Goal: Navigation & Orientation: Find specific page/section

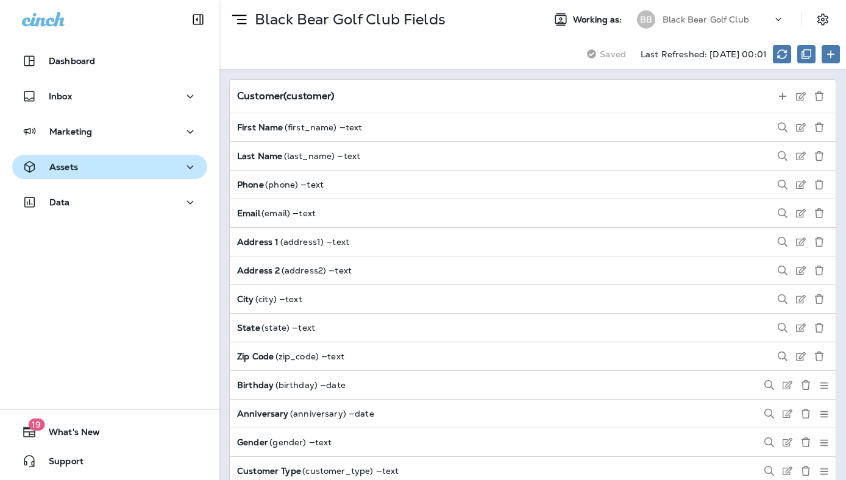
click at [102, 168] on div "Assets" at bounding box center [110, 167] width 176 height 15
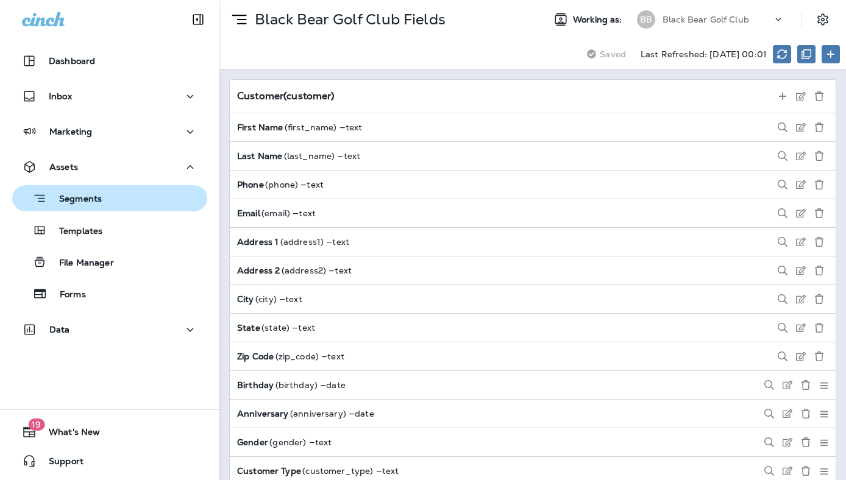
click at [96, 207] on div "Segments" at bounding box center [59, 198] width 85 height 19
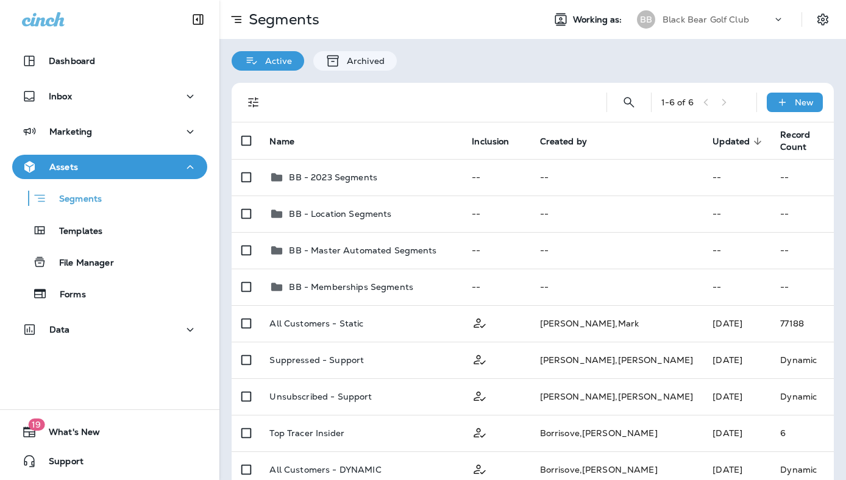
click at [774, 23] on icon at bounding box center [778, 19] width 12 height 12
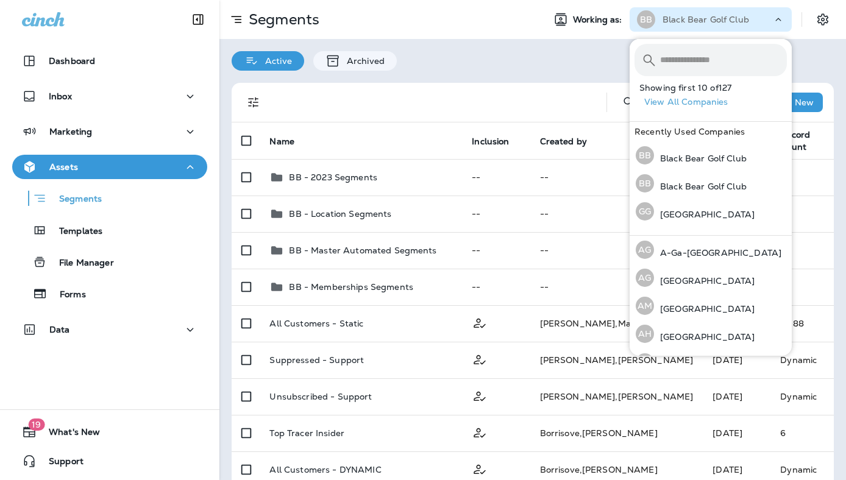
click at [543, 54] on div "Active Archived" at bounding box center [532, 55] width 627 height 32
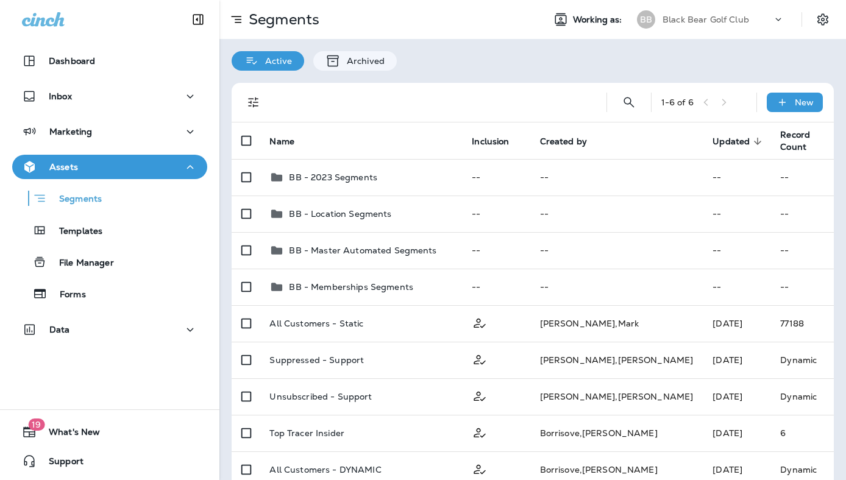
click at [575, 48] on div "Active Archived" at bounding box center [532, 55] width 627 height 32
click at [475, 17] on div "Segments" at bounding box center [376, 19] width 315 height 24
click at [785, 19] on div at bounding box center [783, 22] width 23 height 18
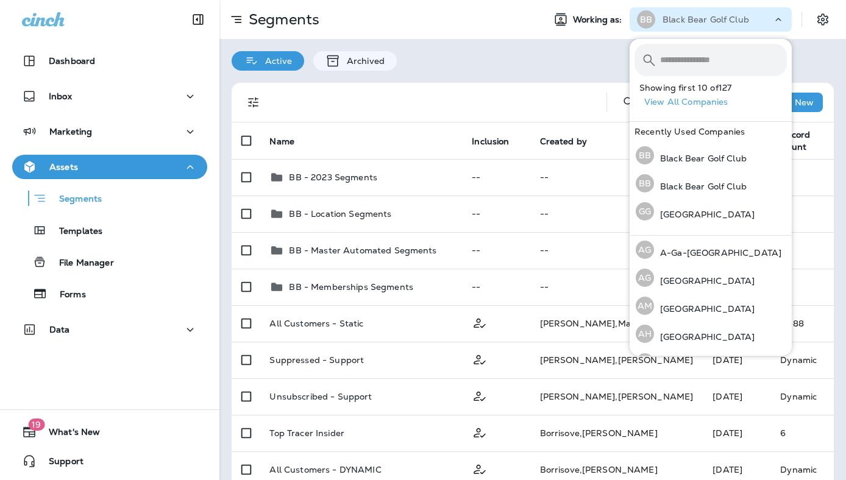
click at [616, 65] on div "Active Archived" at bounding box center [532, 55] width 627 height 32
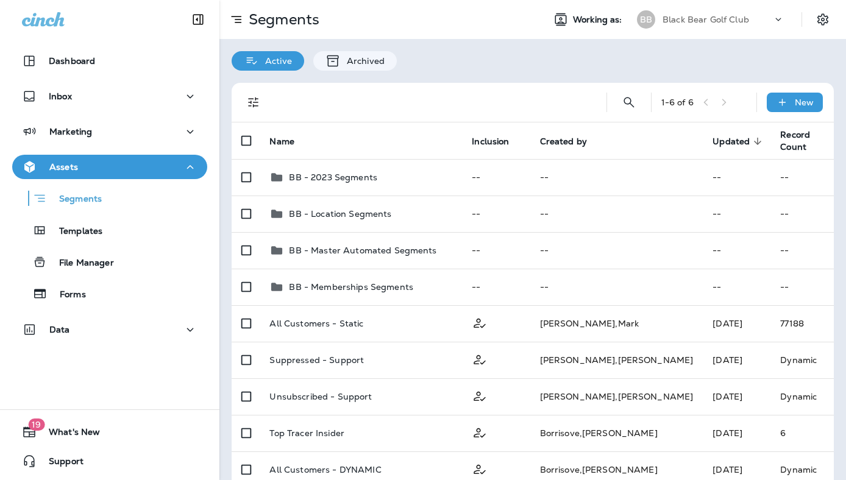
click at [779, 20] on use at bounding box center [778, 19] width 5 height 3
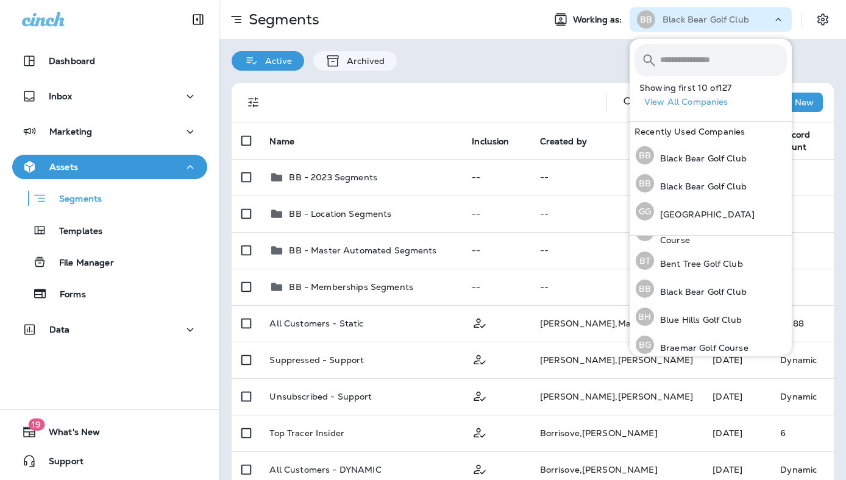
scroll to position [236, 0]
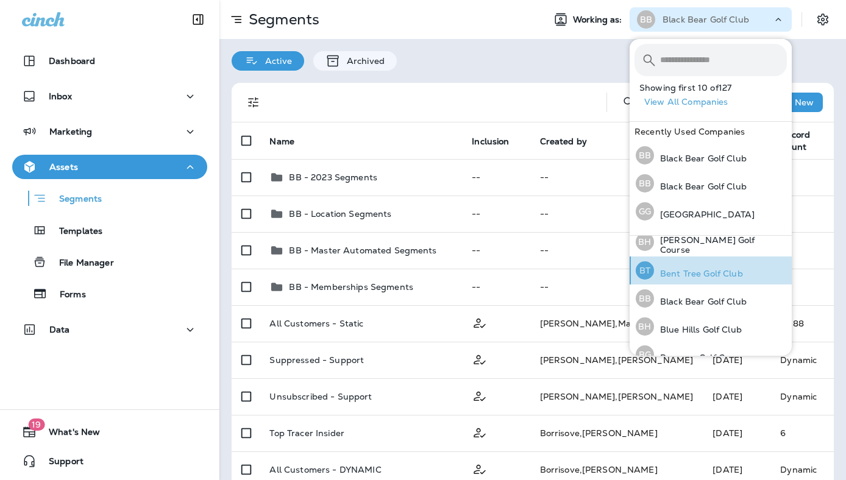
click at [688, 269] on p "Bent Tree Golf Club" at bounding box center [698, 274] width 89 height 10
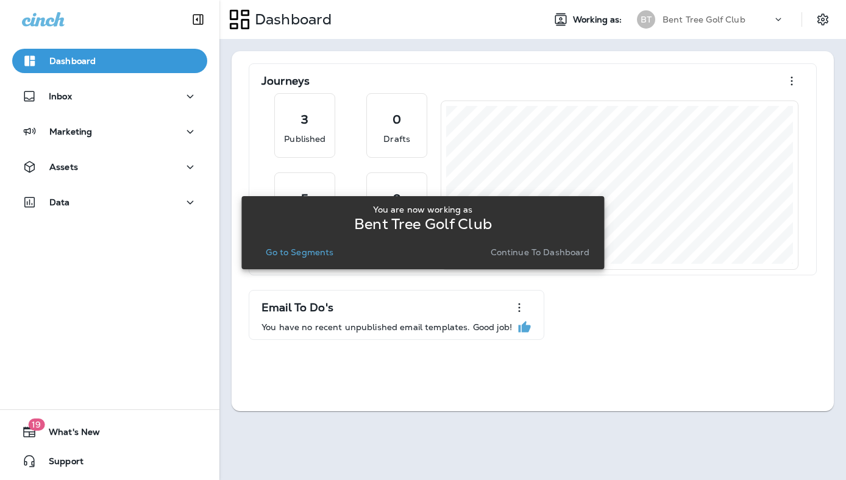
click at [775, 22] on icon at bounding box center [778, 19] width 12 height 12
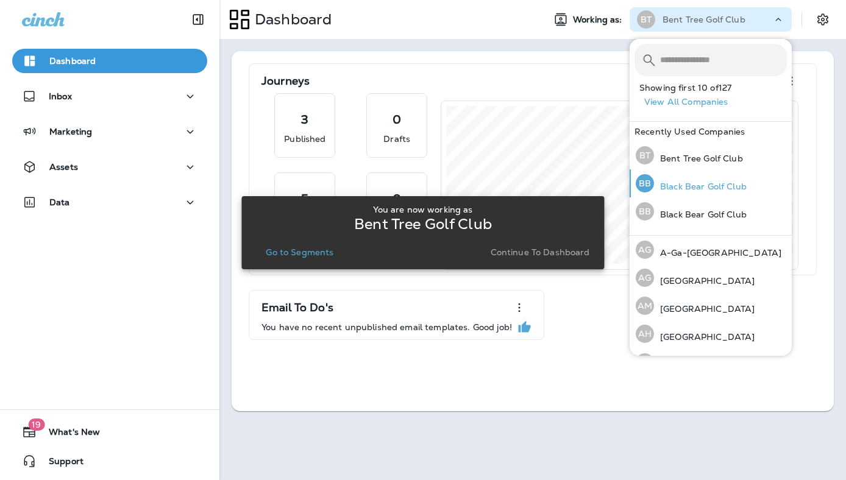
click at [697, 192] on div "BB Black Bear Golf Club" at bounding box center [691, 183] width 121 height 28
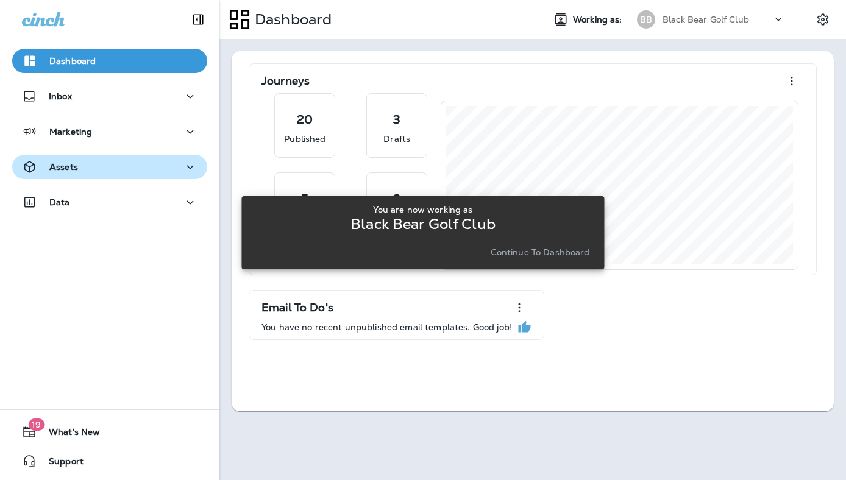
click at [90, 167] on div "Assets" at bounding box center [110, 167] width 176 height 15
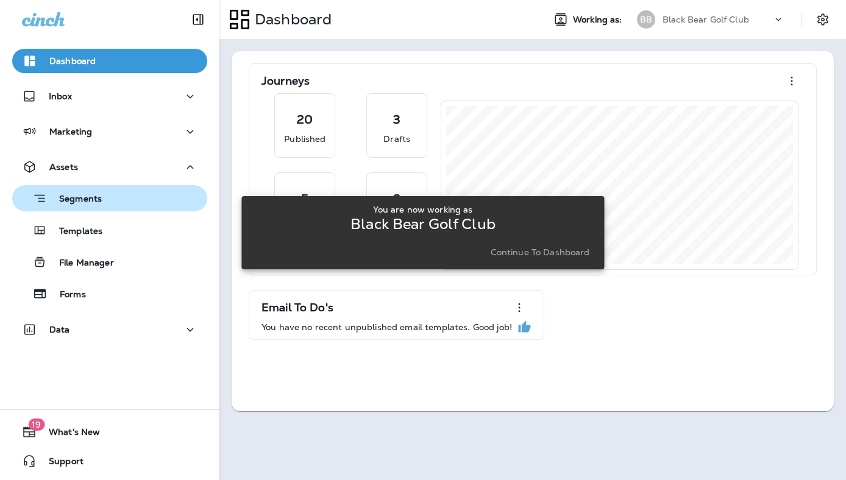
click at [90, 202] on p "Segments" at bounding box center [74, 200] width 55 height 12
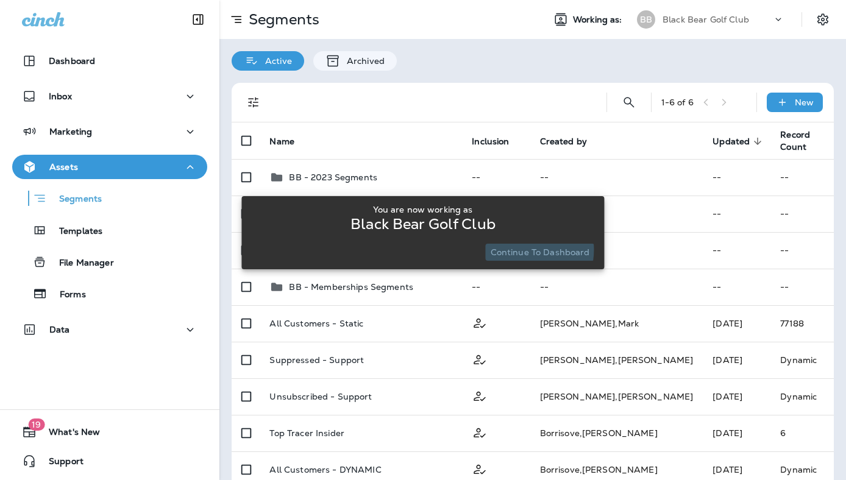
click at [523, 250] on p "Continue to Dashboard" at bounding box center [540, 252] width 99 height 10
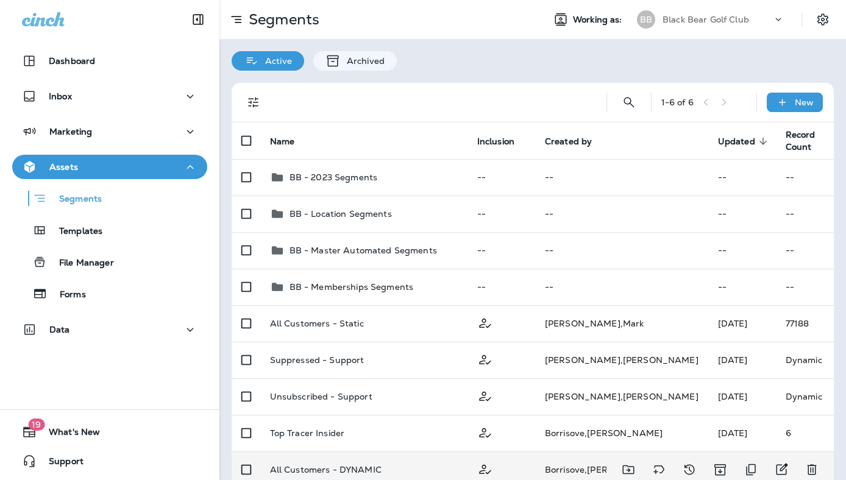
click at [430, 471] on div "All Customers - DYNAMIC" at bounding box center [364, 470] width 188 height 10
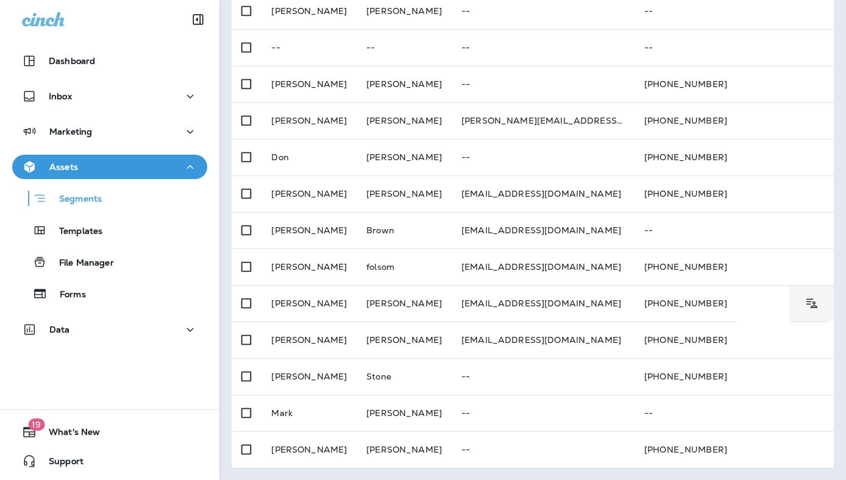
scroll to position [126, 0]
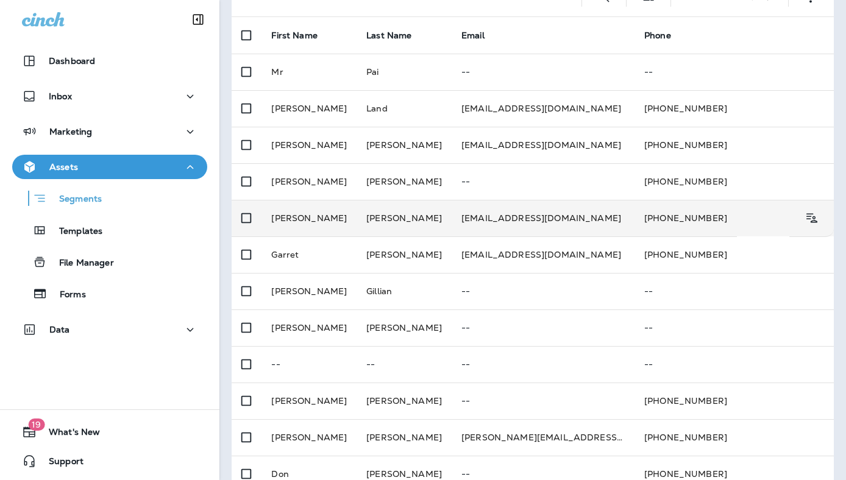
click at [452, 217] on td "[EMAIL_ADDRESS][DOMAIN_NAME]" at bounding box center [543, 218] width 183 height 37
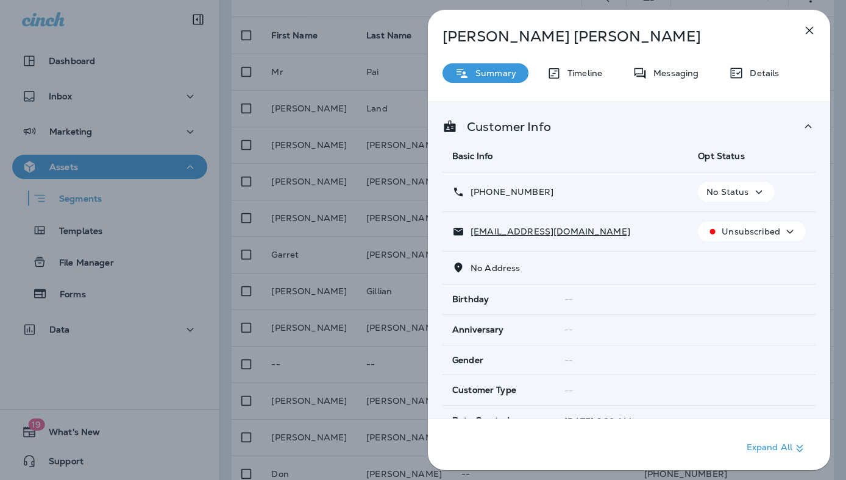
click at [780, 450] on p "Expand All" at bounding box center [777, 448] width 60 height 15
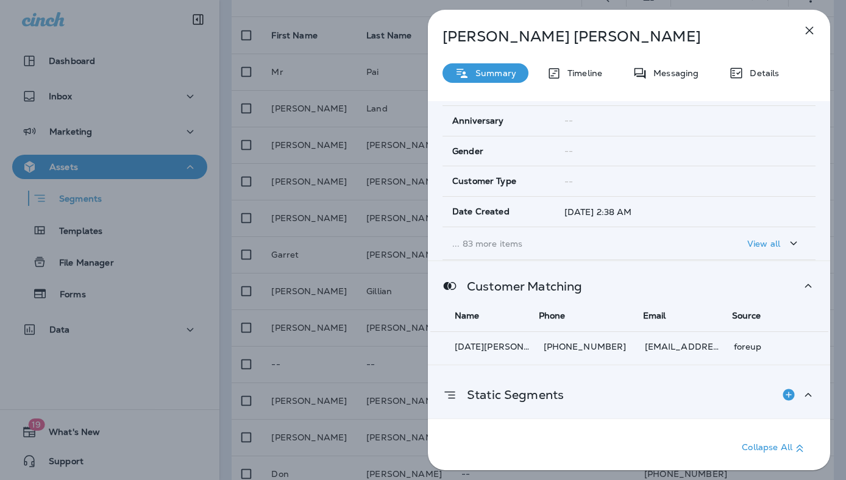
scroll to position [232, 0]
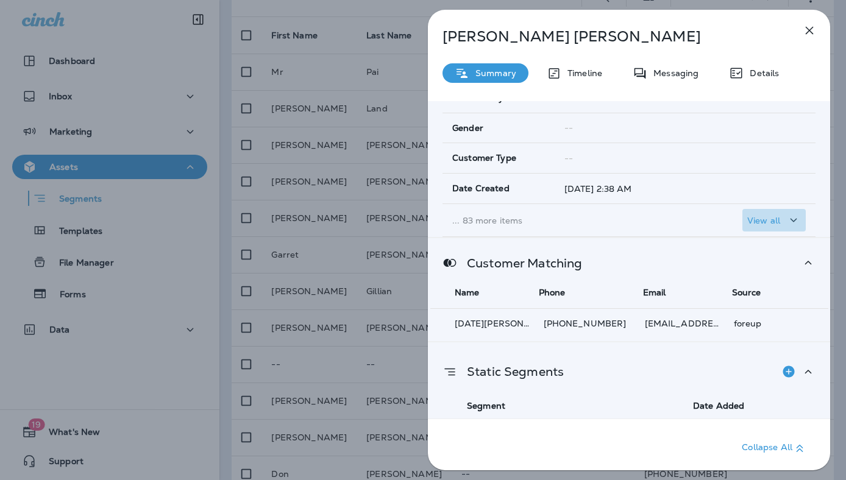
click at [773, 220] on p "View all" at bounding box center [763, 221] width 33 height 10
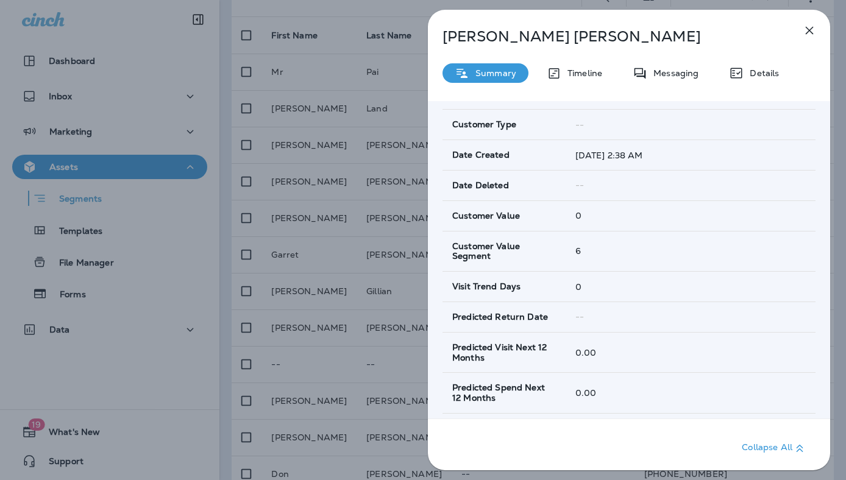
scroll to position [277, 0]
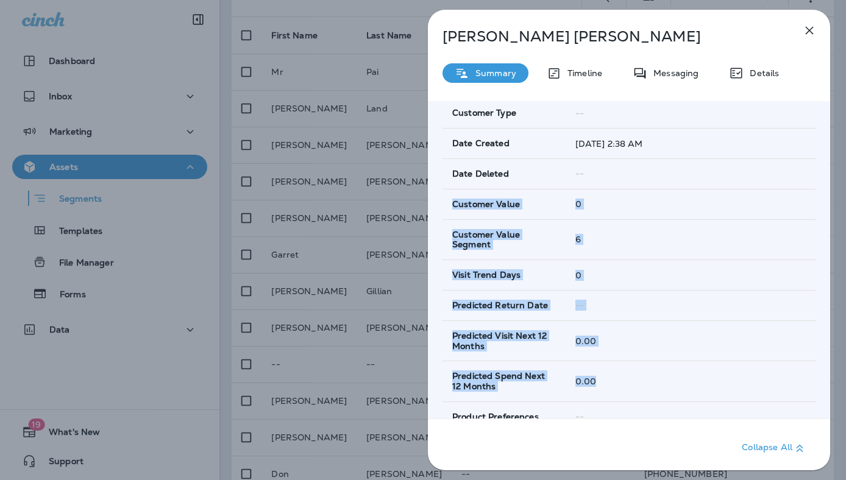
drag, startPoint x: 452, startPoint y: 204, endPoint x: 594, endPoint y: 393, distance: 236.7
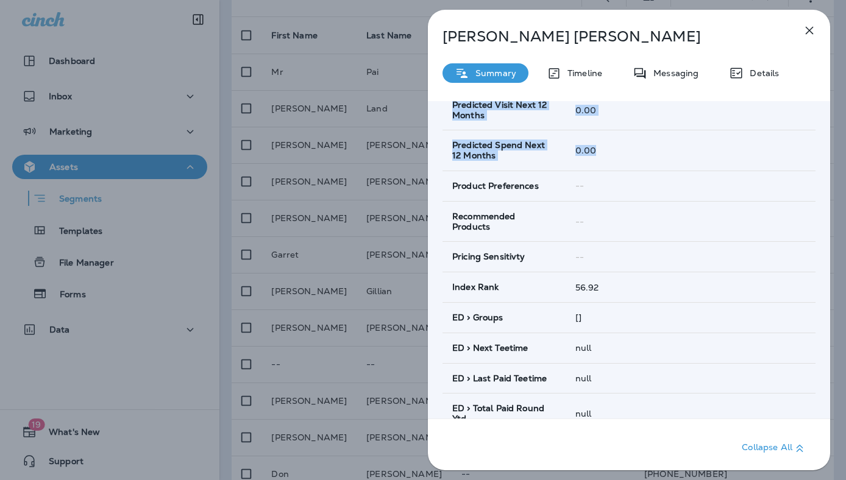
scroll to position [514, 0]
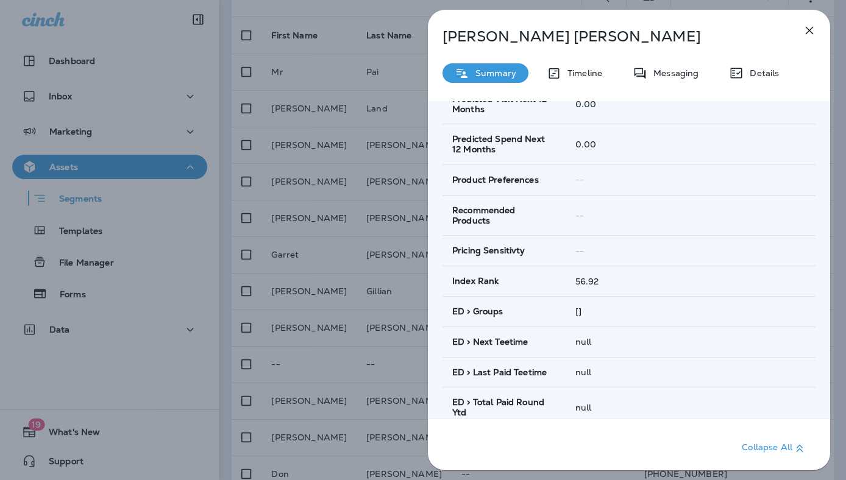
click at [521, 317] on div "ED > Groups" at bounding box center [504, 312] width 104 height 10
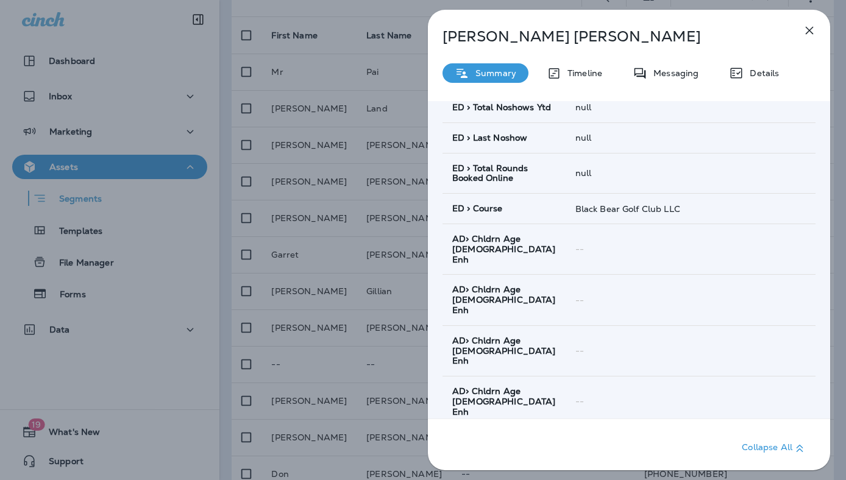
scroll to position [1244, 0]
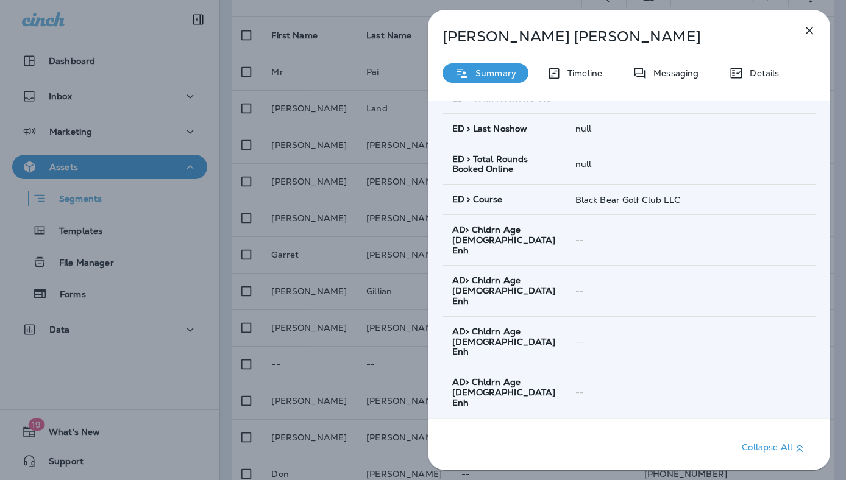
click at [477, 263] on td "AD> Chldrn Age [DEMOGRAPHIC_DATA] Enh" at bounding box center [504, 240] width 123 height 51
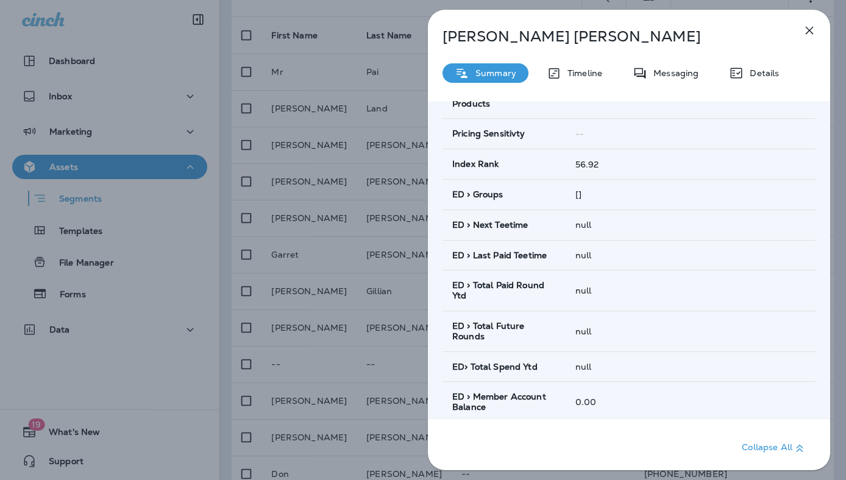
scroll to position [628, 0]
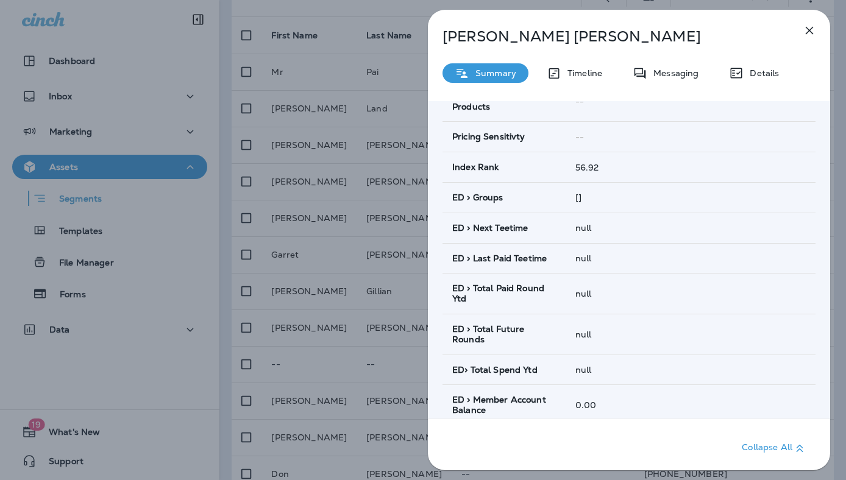
click at [806, 30] on icon "button" at bounding box center [809, 30] width 15 height 15
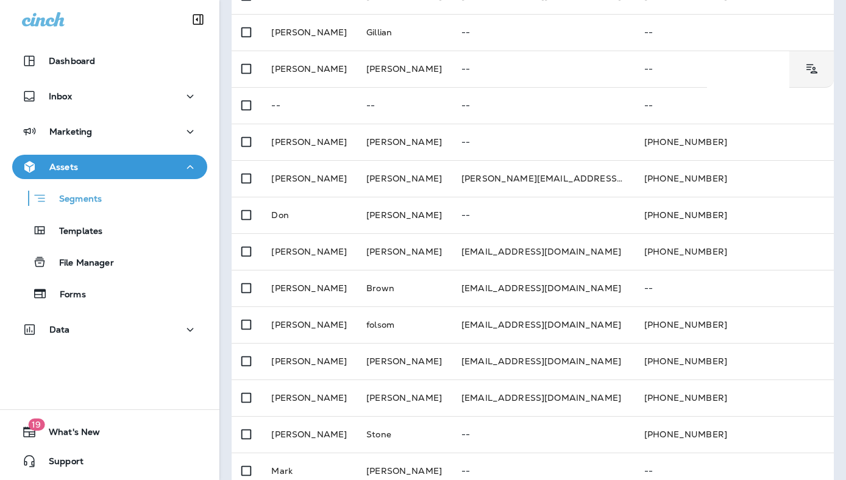
scroll to position [402, 0]
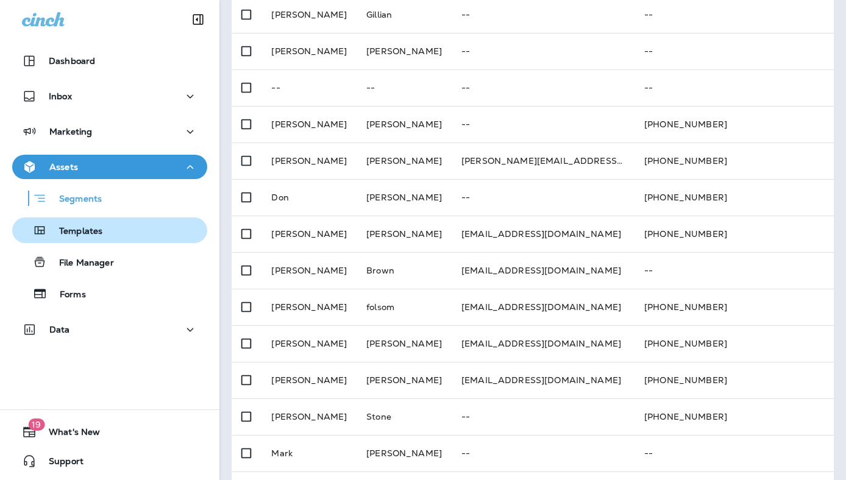
click at [97, 230] on p "Templates" at bounding box center [74, 232] width 55 height 12
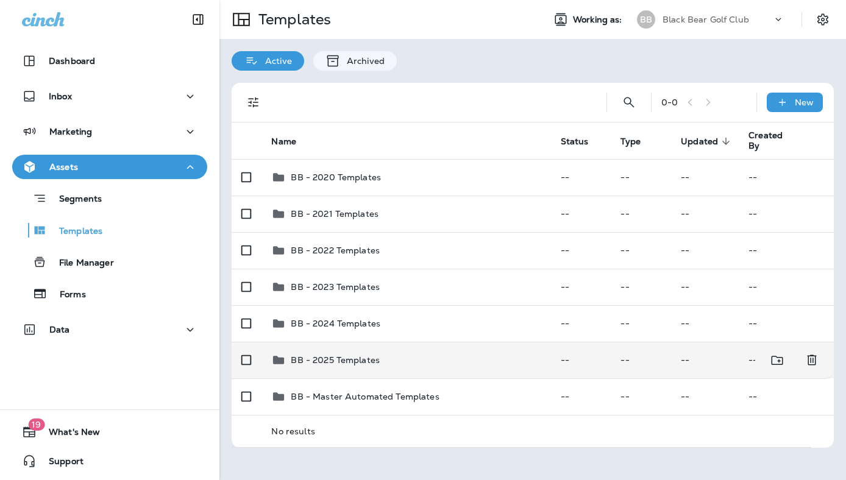
click at [333, 361] on p "BB - 2025 Templates" at bounding box center [335, 360] width 89 height 10
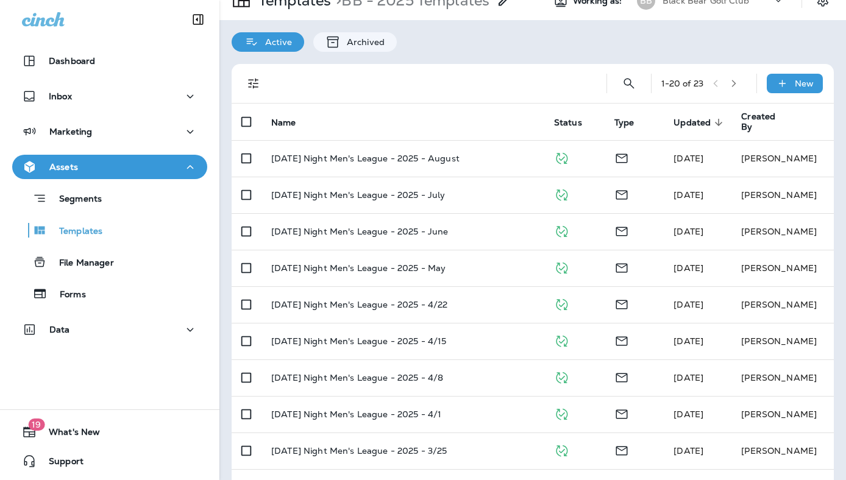
scroll to position [21, 0]
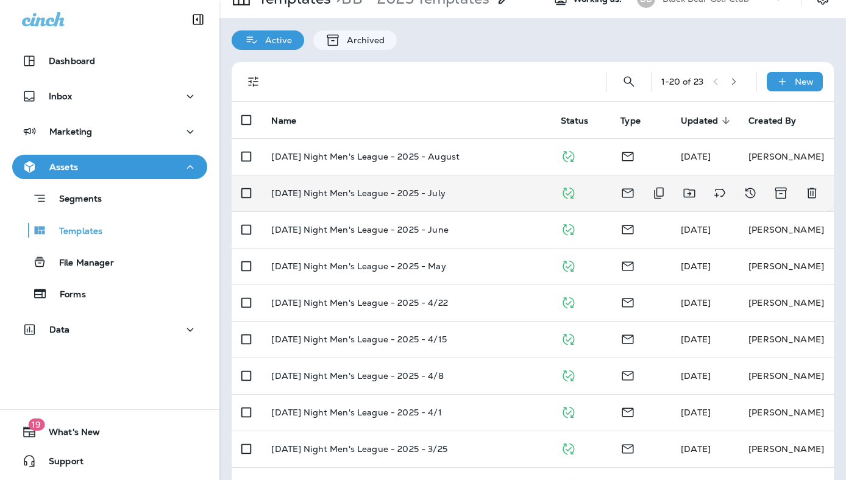
click at [361, 197] on p "[DATE] Night Men's League - 2025 - July" at bounding box center [358, 193] width 174 height 10
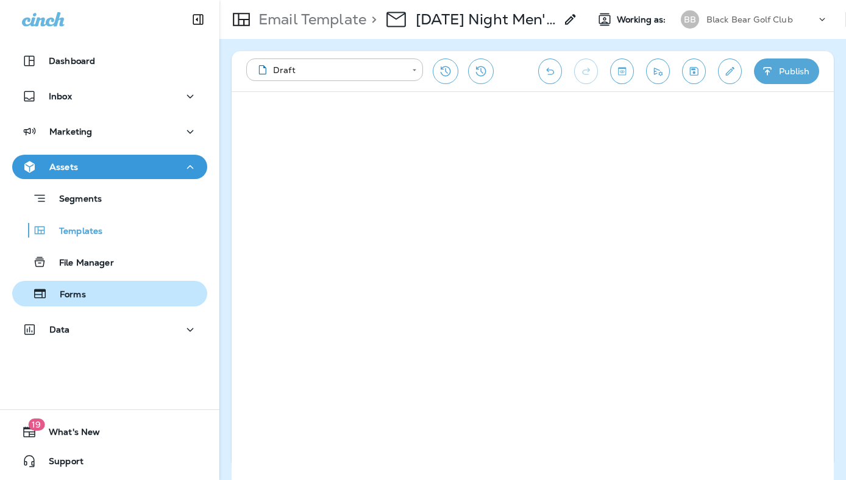
click at [98, 291] on div "Forms" at bounding box center [109, 294] width 185 height 18
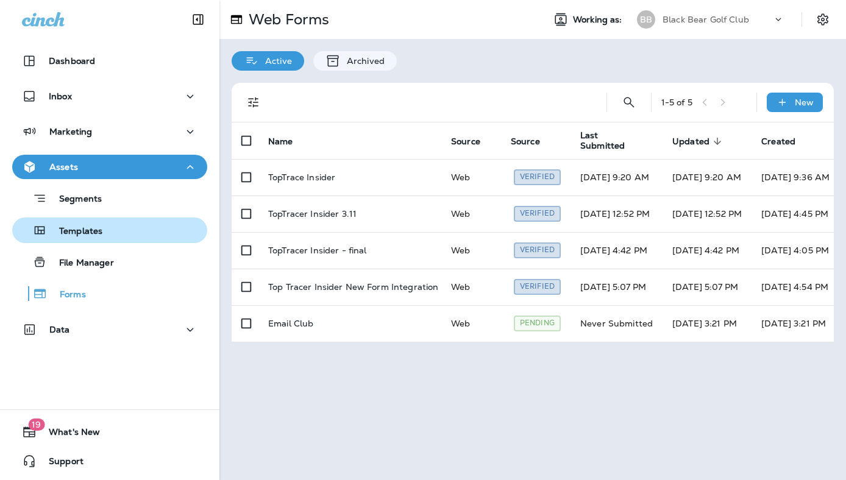
click at [93, 231] on p "Templates" at bounding box center [74, 232] width 55 height 12
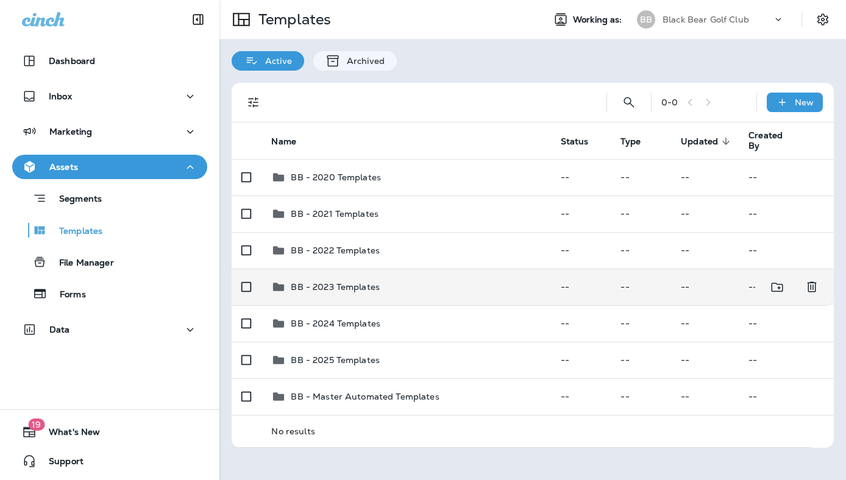
click at [350, 288] on p "BB - 2023 Templates" at bounding box center [335, 287] width 89 height 10
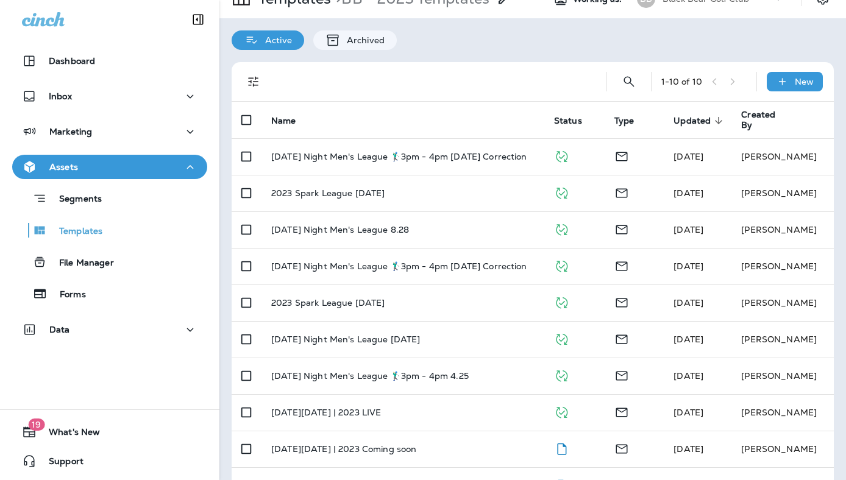
scroll to position [57, 0]
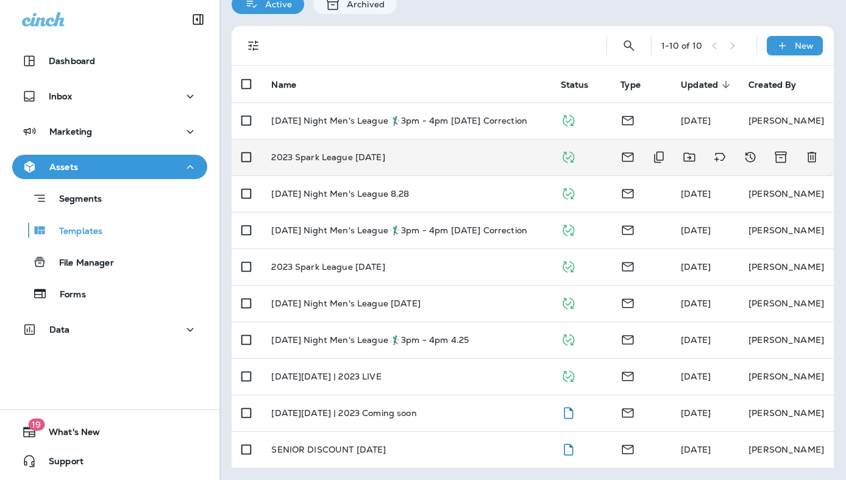
click at [340, 155] on p "2023 Spark League [DATE]" at bounding box center [327, 157] width 113 height 10
